Goal: Check status: Check status

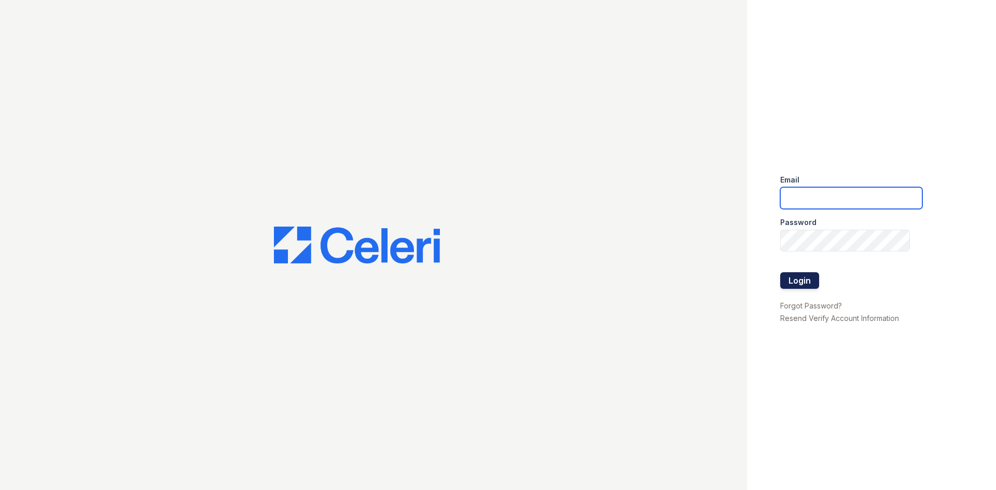
type input "byoung@trinity-pm.com"
click at [807, 277] on button "Login" at bounding box center [799, 280] width 39 height 17
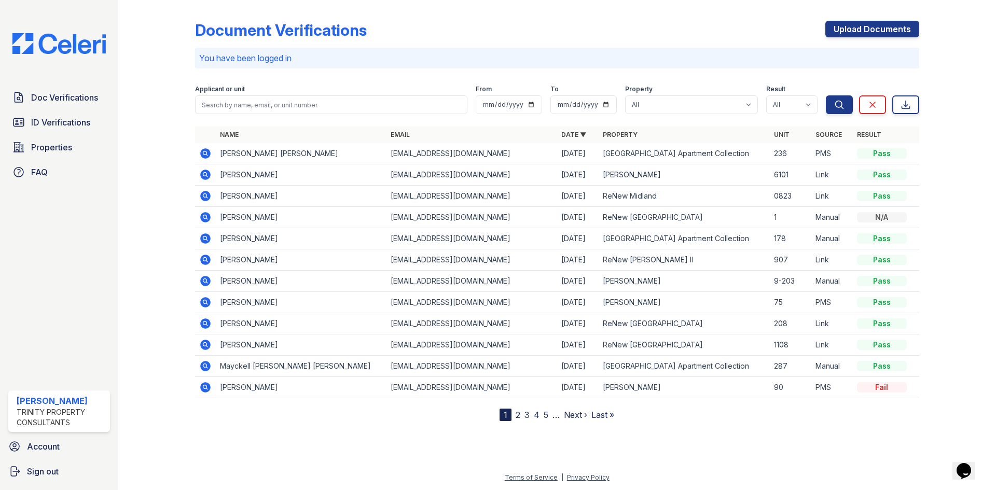
click at [208, 191] on icon at bounding box center [205, 196] width 12 height 12
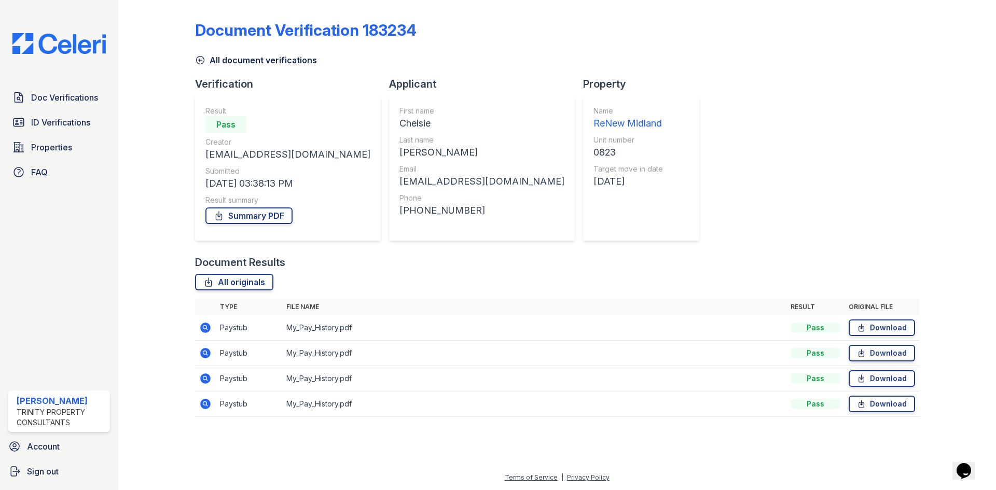
click at [207, 335] on td at bounding box center [205, 327] width 21 height 25
click at [211, 331] on icon at bounding box center [205, 328] width 12 height 12
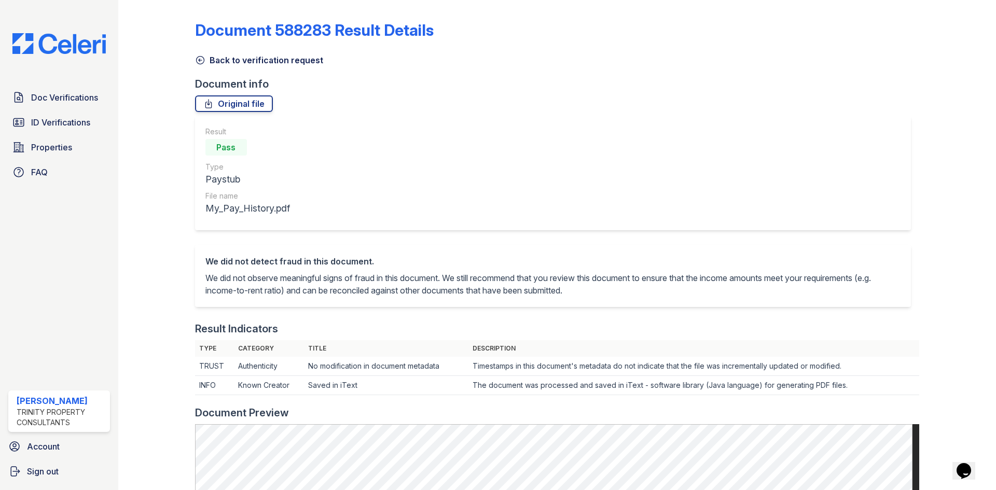
click at [197, 59] on icon at bounding box center [200, 60] width 10 height 10
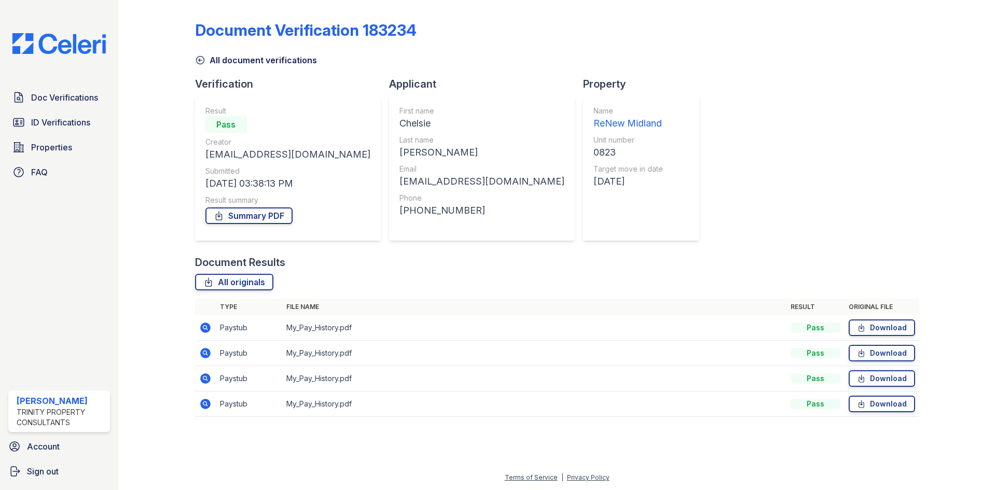
click at [206, 348] on icon at bounding box center [205, 353] width 12 height 12
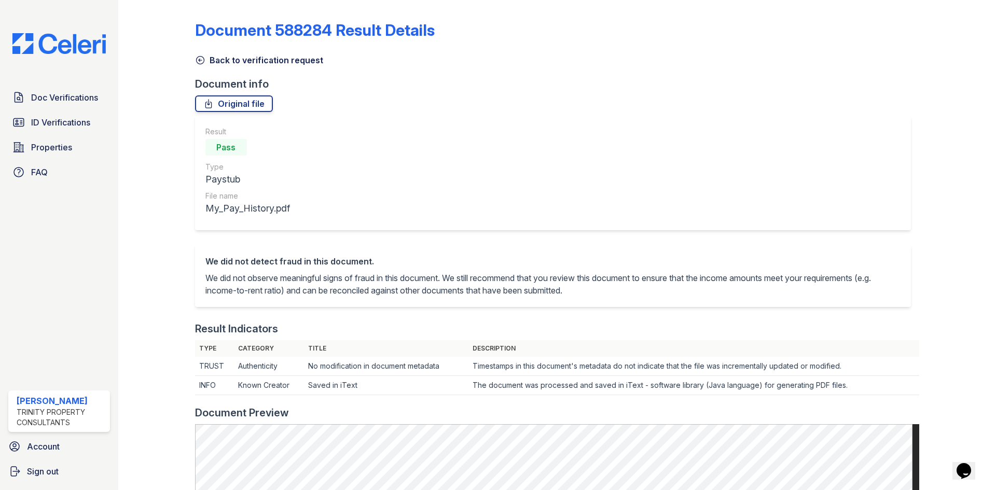
click at [205, 60] on link "Back to verification request" at bounding box center [259, 60] width 128 height 12
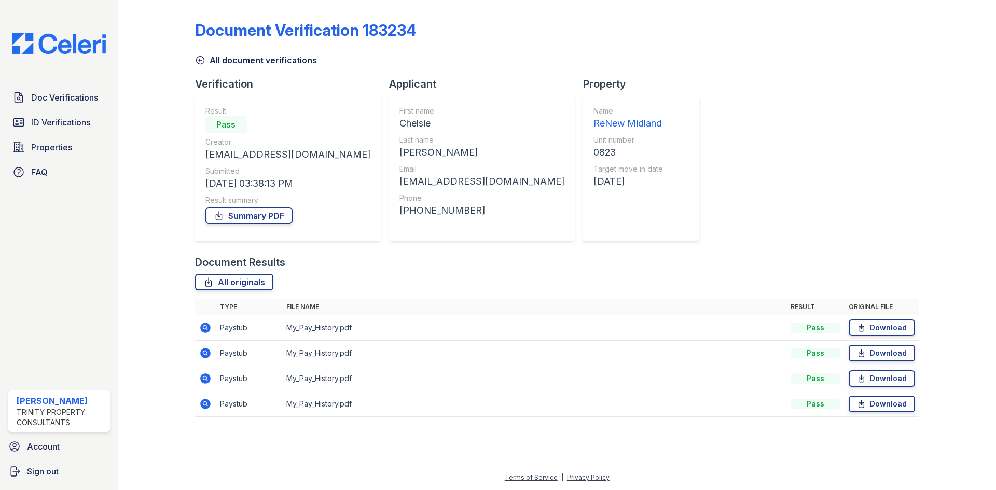
click at [208, 376] on icon at bounding box center [205, 379] width 10 height 10
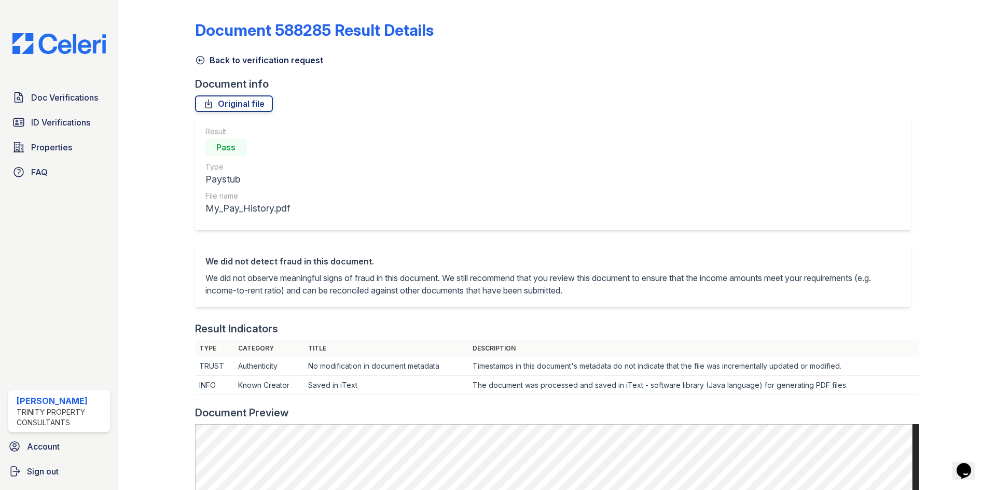
click at [204, 62] on icon at bounding box center [200, 60] width 10 height 10
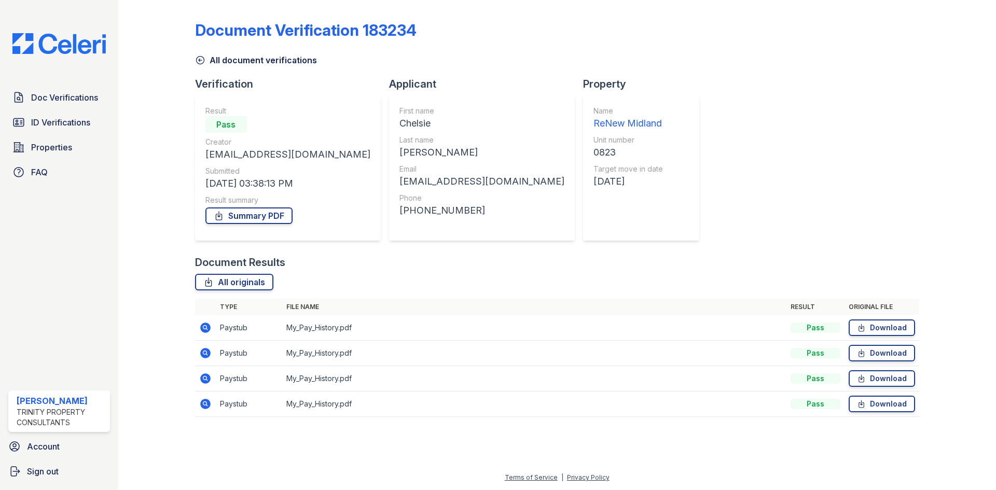
click at [207, 404] on icon at bounding box center [205, 404] width 10 height 10
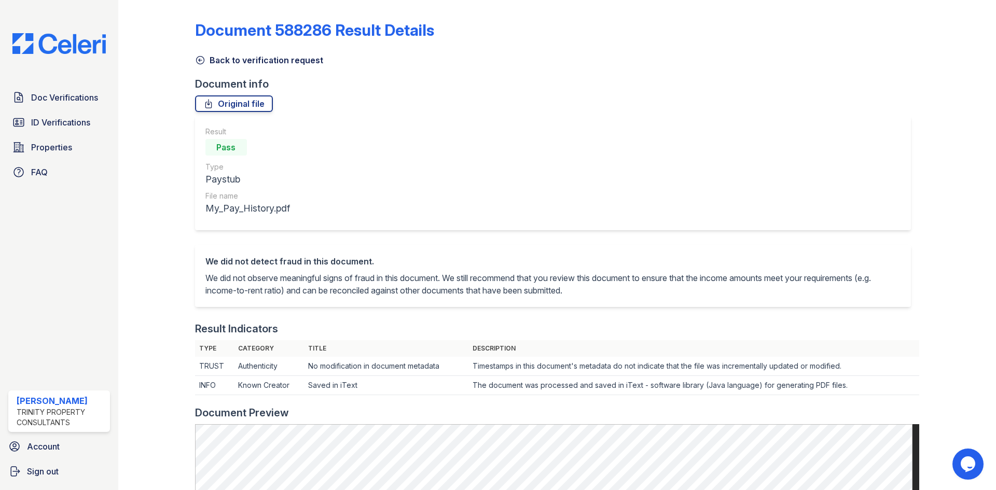
click at [200, 60] on icon at bounding box center [200, 60] width 10 height 10
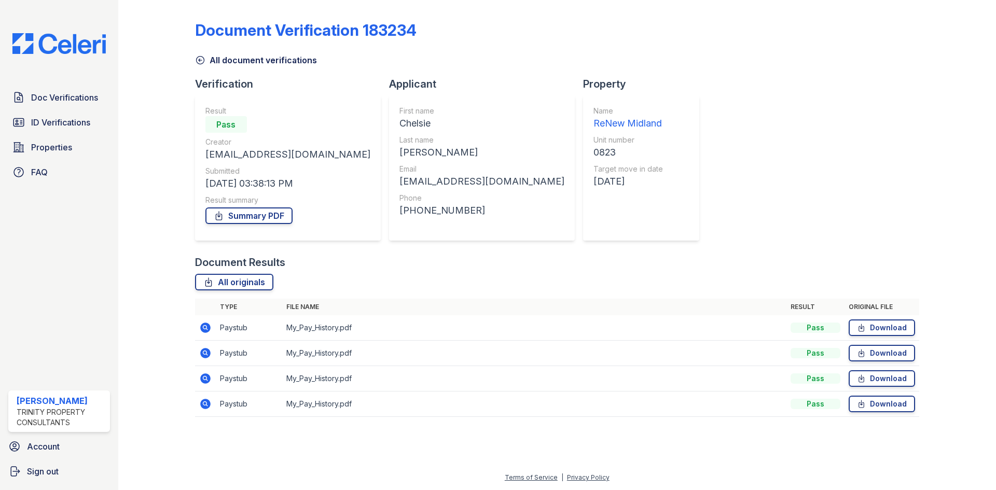
click at [203, 326] on icon at bounding box center [205, 328] width 12 height 12
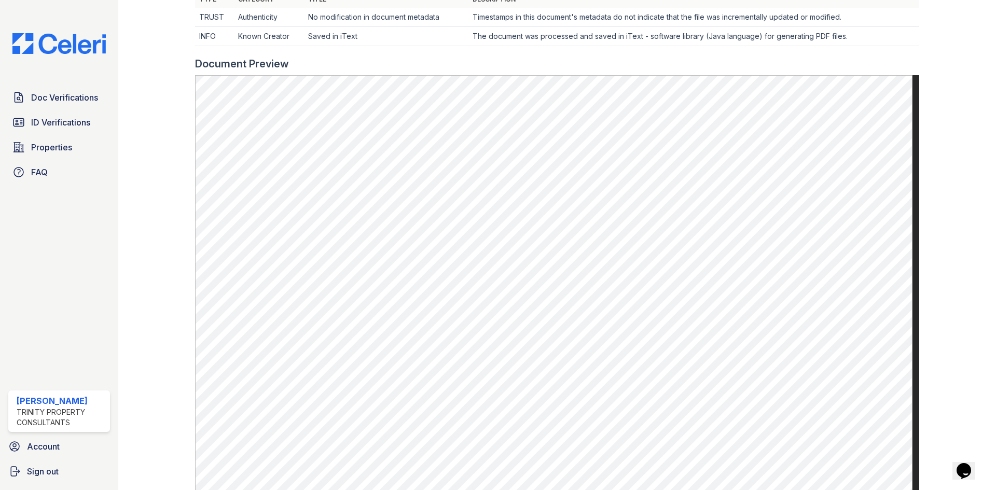
scroll to position [363, 0]
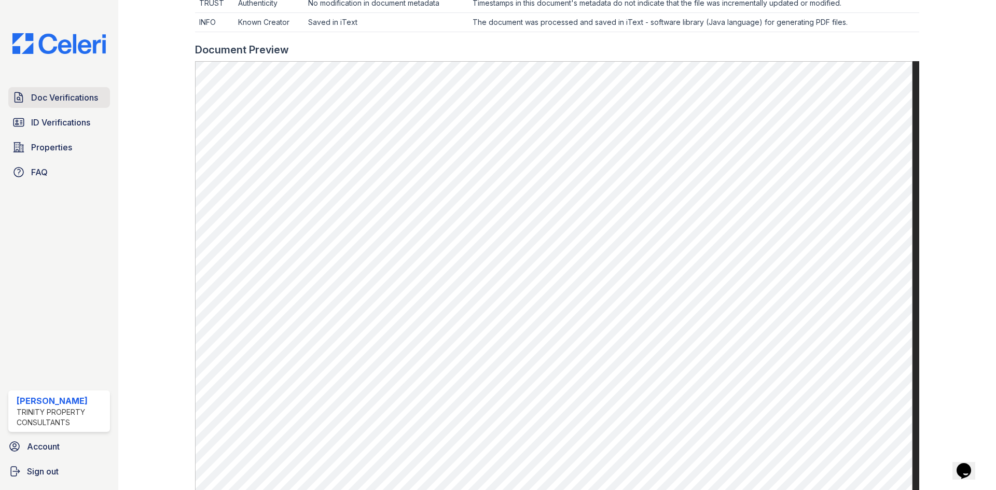
click at [44, 102] on span "Doc Verifications" at bounding box center [64, 97] width 67 height 12
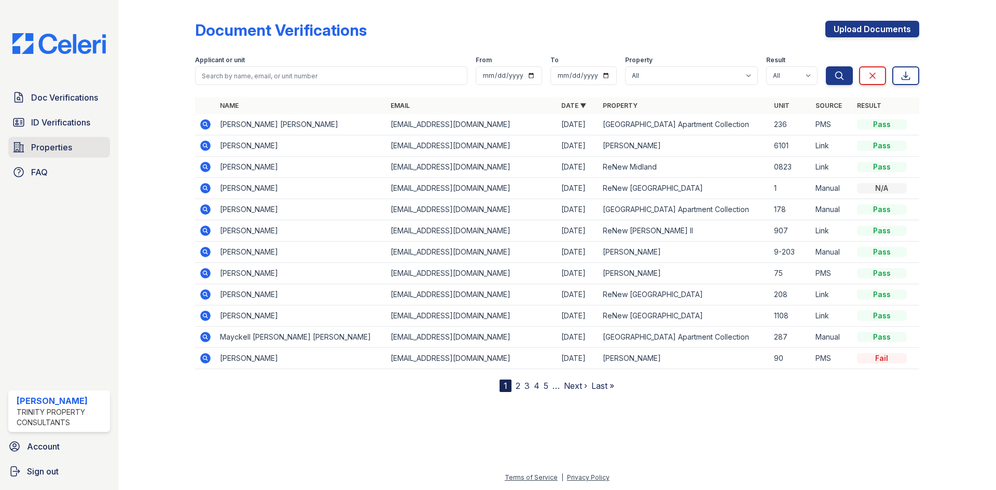
click at [60, 156] on link "Properties" at bounding box center [59, 147] width 102 height 21
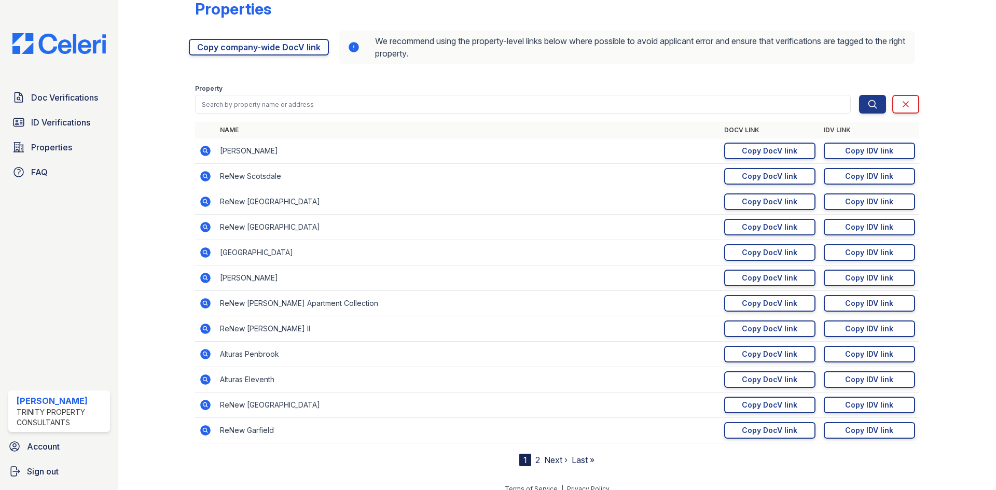
scroll to position [33, 0]
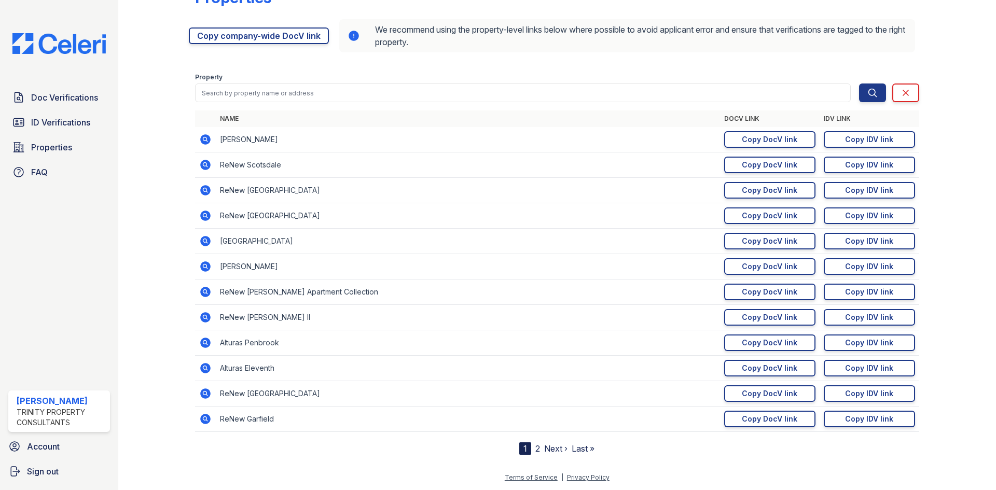
click at [535, 446] on link "2" at bounding box center [537, 449] width 5 height 10
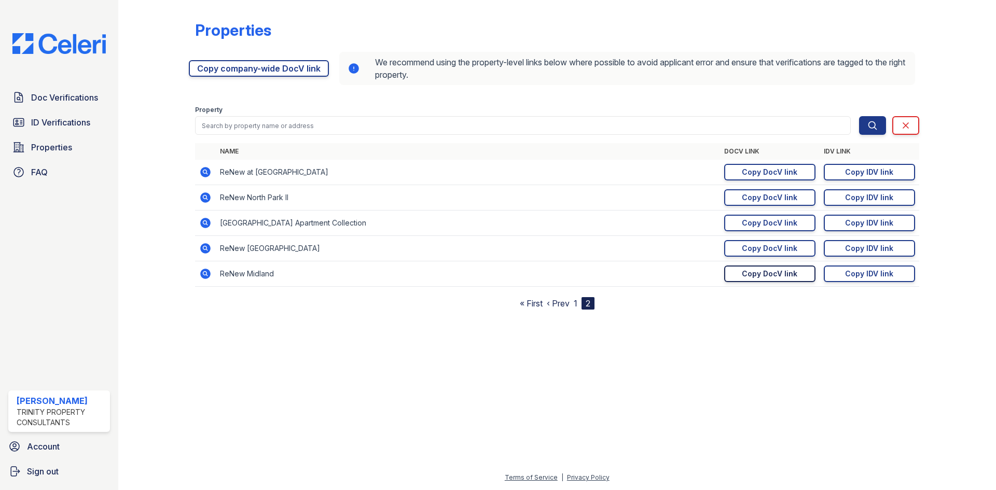
click at [762, 278] on div "Copy DocV link" at bounding box center [770, 274] width 56 height 10
click at [67, 121] on span "ID Verifications" at bounding box center [60, 122] width 59 height 12
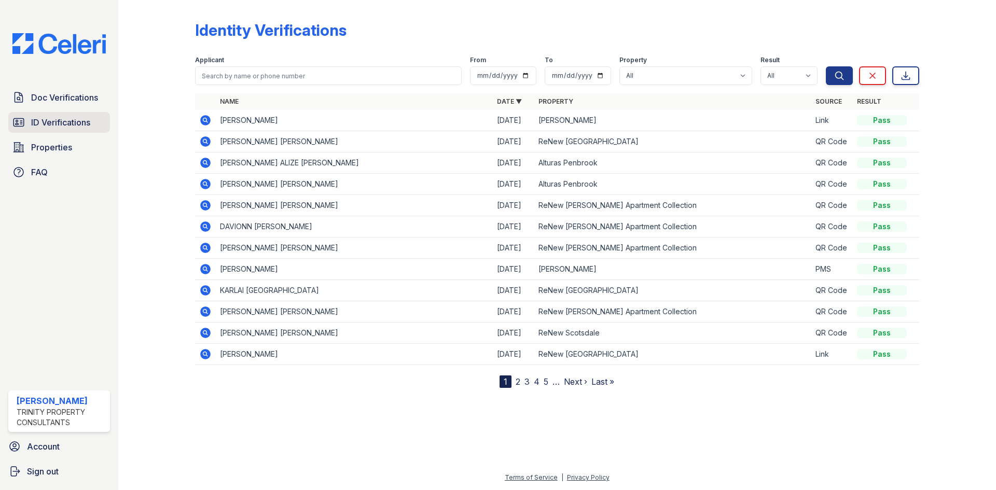
click at [66, 127] on span "ID Verifications" at bounding box center [60, 122] width 59 height 12
click at [56, 145] on span "Properties" at bounding box center [51, 147] width 41 height 12
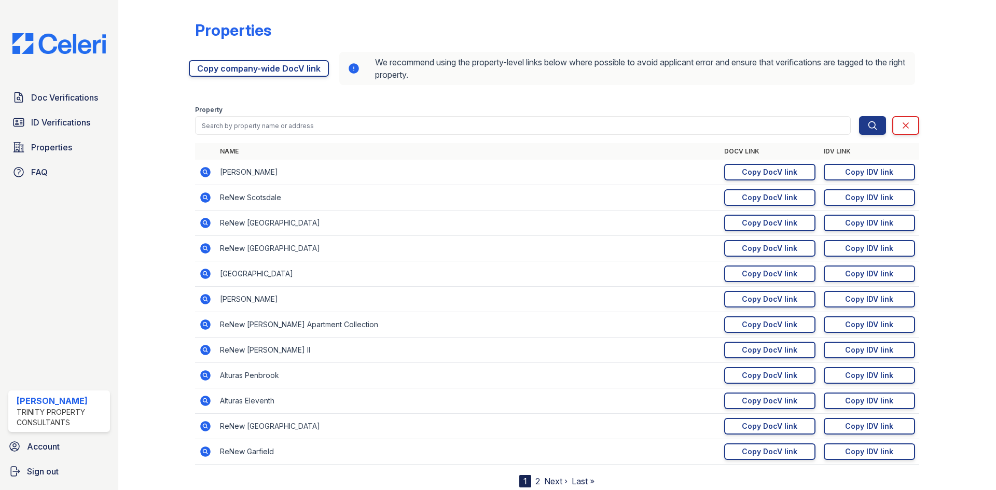
scroll to position [33, 0]
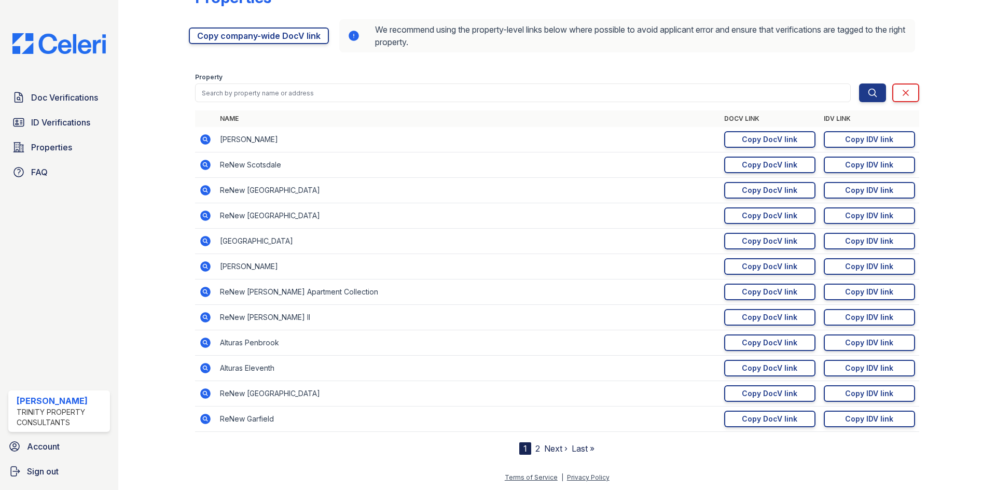
click at [535, 451] on link "2" at bounding box center [537, 449] width 5 height 10
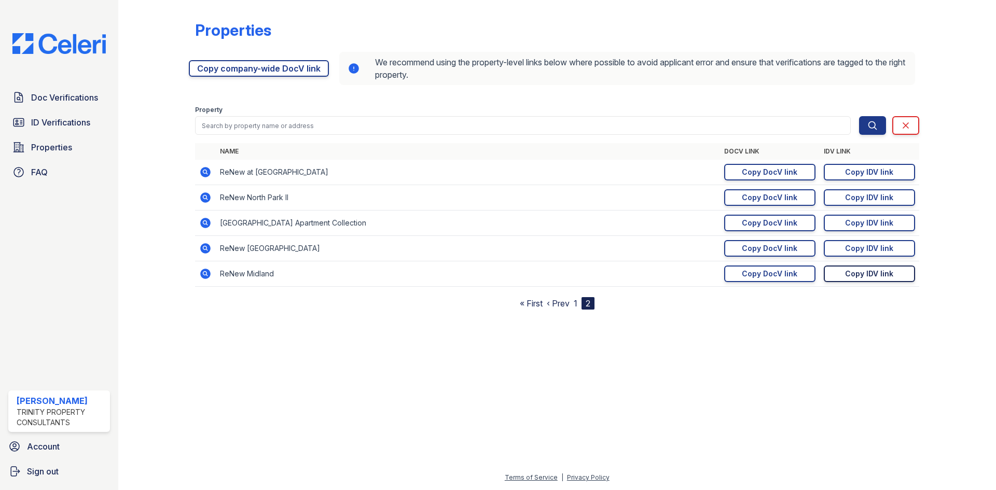
click at [848, 274] on div "Copy IDV link" at bounding box center [869, 274] width 48 height 10
click at [73, 107] on link "Doc Verifications" at bounding box center [59, 97] width 102 height 21
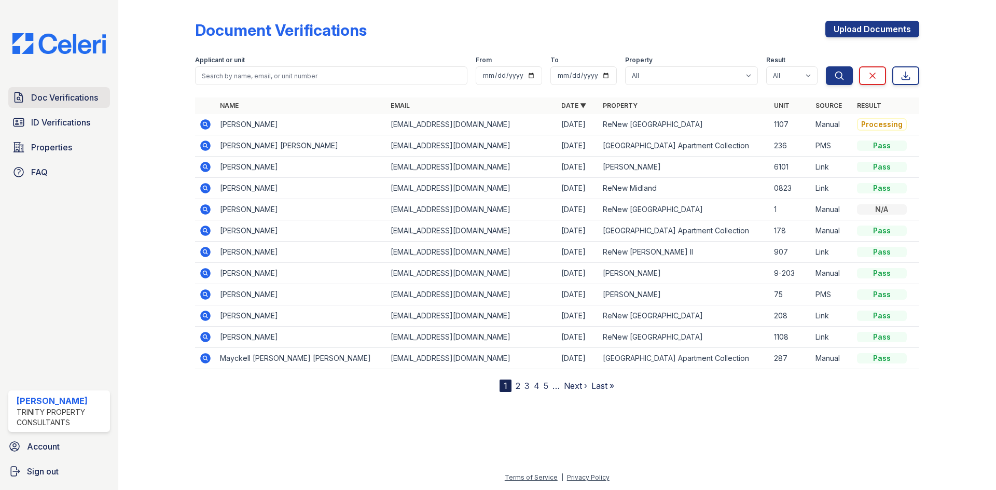
click at [73, 103] on span "Doc Verifications" at bounding box center [64, 97] width 67 height 12
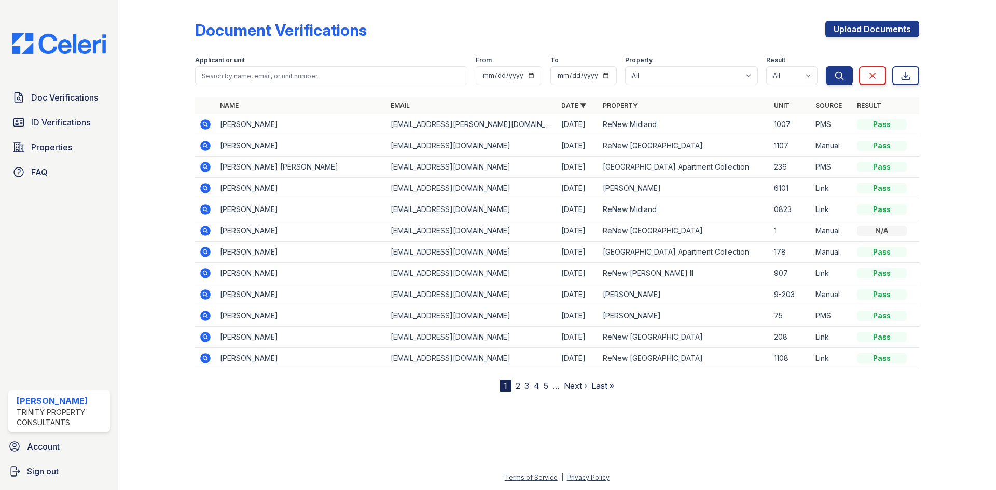
click at [200, 123] on icon at bounding box center [205, 124] width 12 height 12
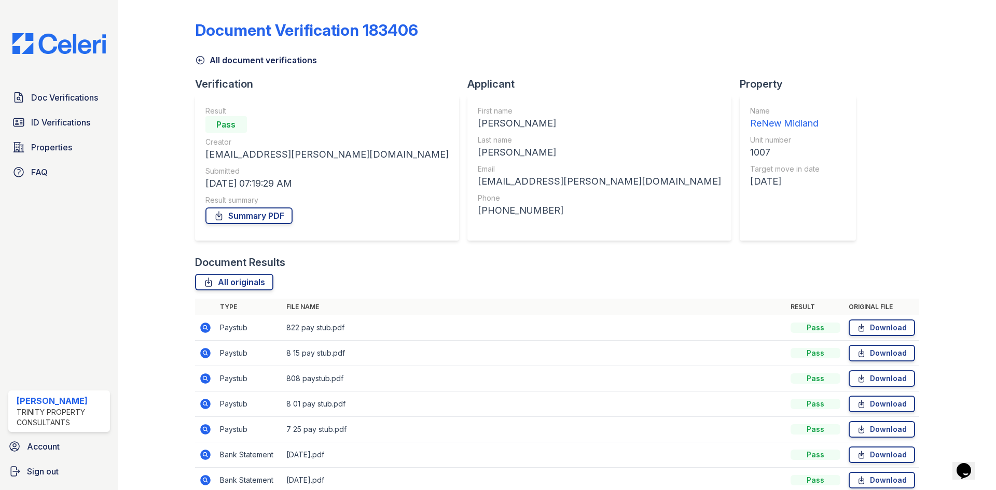
click at [200, 327] on icon at bounding box center [205, 328] width 10 height 10
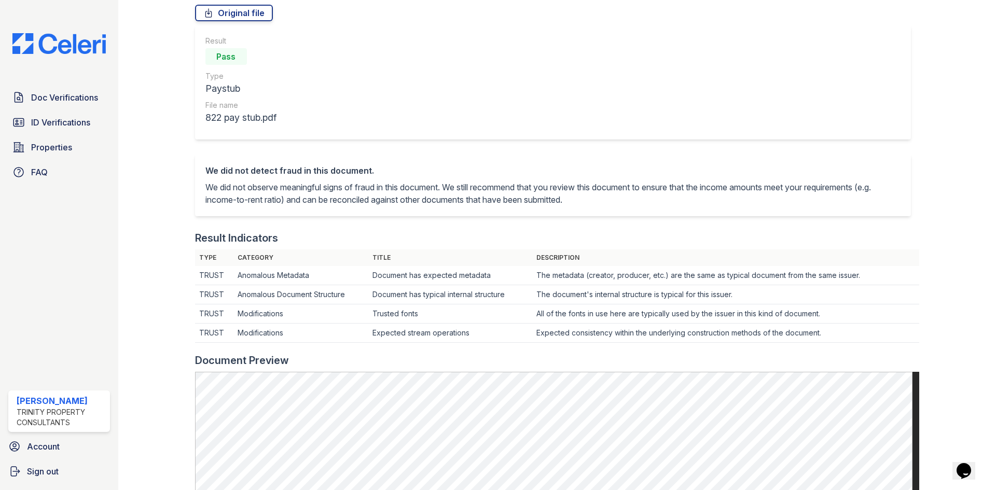
scroll to position [52, 0]
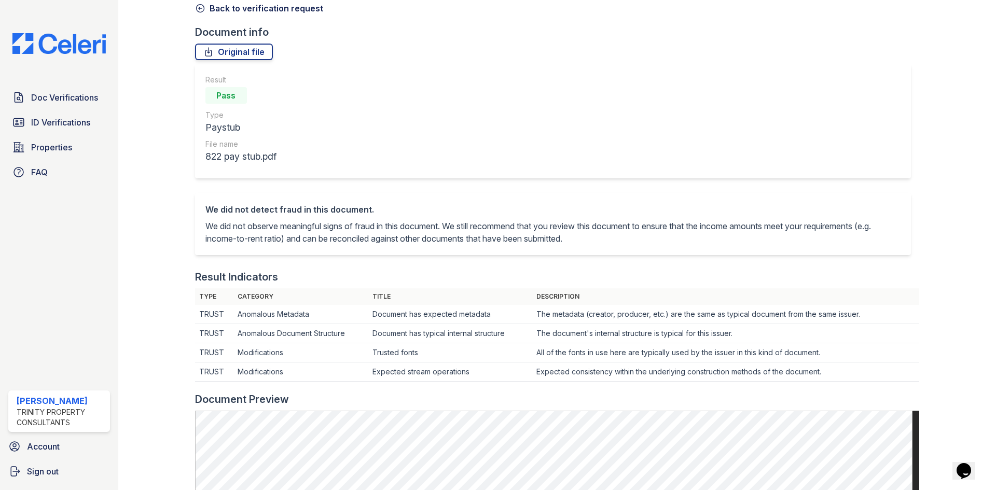
click at [202, 9] on icon at bounding box center [200, 8] width 10 height 10
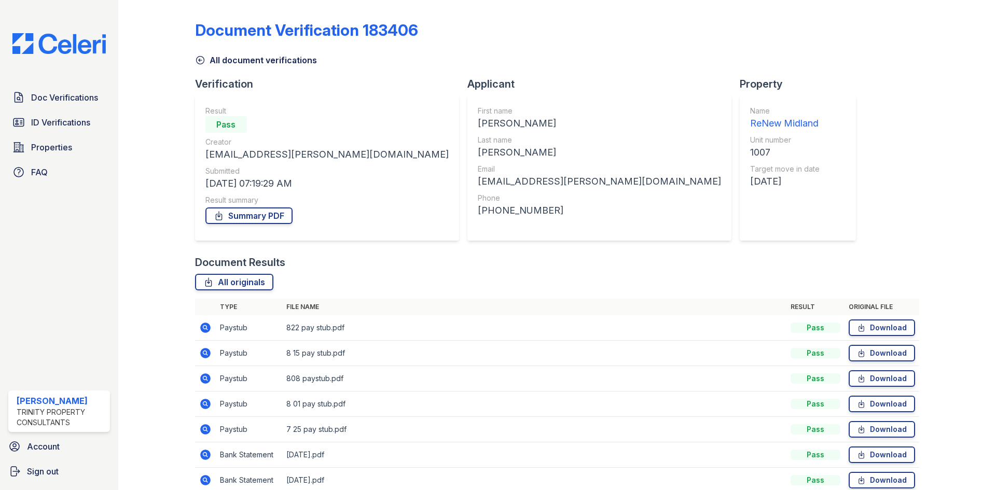
scroll to position [100, 0]
